Goal: Transaction & Acquisition: Purchase product/service

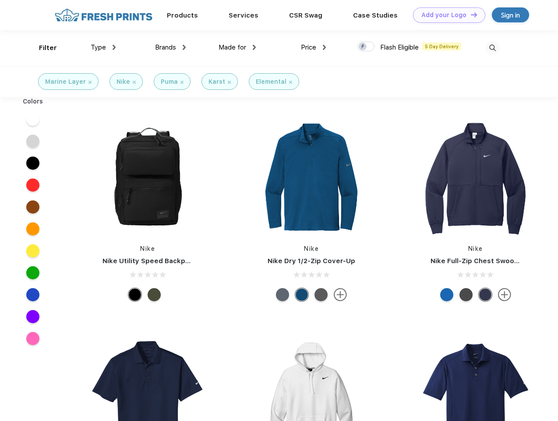
click at [446, 15] on link "Add your Logo Design Tool" at bounding box center [449, 14] width 72 height 15
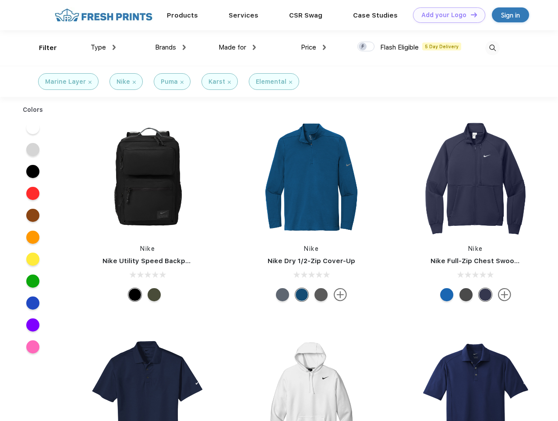
click at [0, 0] on div "Design Tool" at bounding box center [0, 0] width 0 height 0
click at [470, 14] on link "Add your Logo Design Tool" at bounding box center [449, 14] width 72 height 15
click at [42, 48] on div "Filter" at bounding box center [48, 48] width 18 height 10
click at [103, 47] on span "Type" at bounding box center [98, 47] width 15 height 8
click at [171, 47] on span "Brands" at bounding box center [165, 47] width 21 height 8
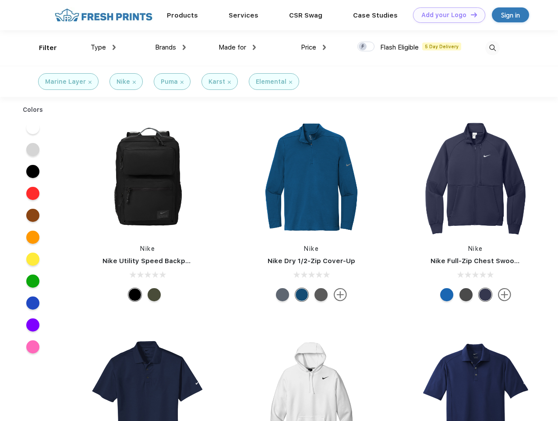
click at [238, 47] on span "Made for" at bounding box center [233, 47] width 28 height 8
click at [314, 47] on span "Price" at bounding box center [308, 47] width 15 height 8
click at [366, 47] on div at bounding box center [366, 47] width 17 height 10
click at [363, 47] on input "checkbox" at bounding box center [361, 44] width 6 height 6
click at [493, 48] on img at bounding box center [493, 48] width 14 height 14
